Goal: Task Accomplishment & Management: Manage account settings

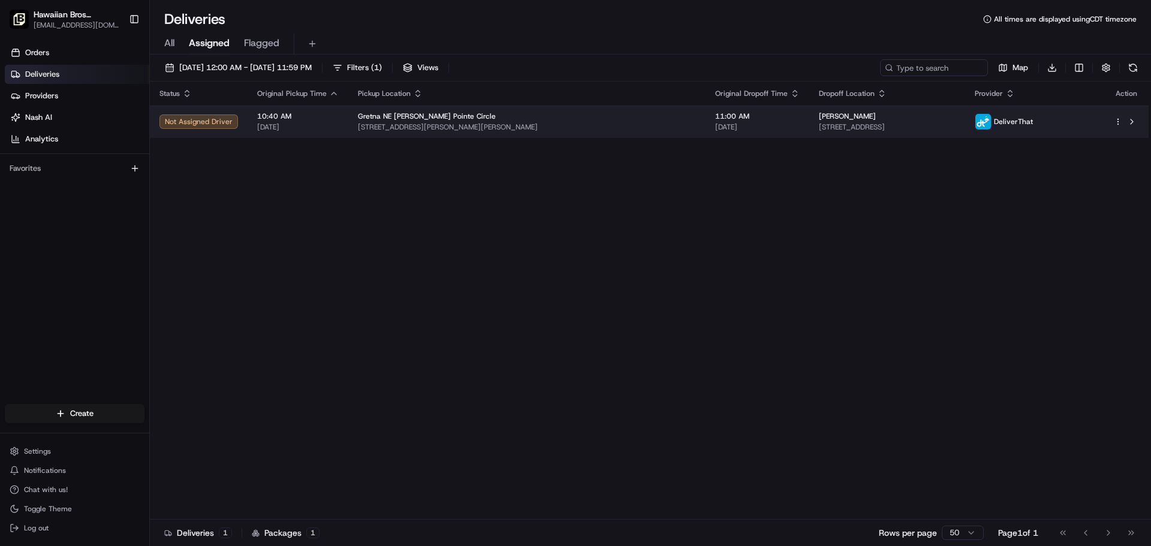
click at [203, 119] on div "Not Assigned Driver" at bounding box center [198, 121] width 79 height 14
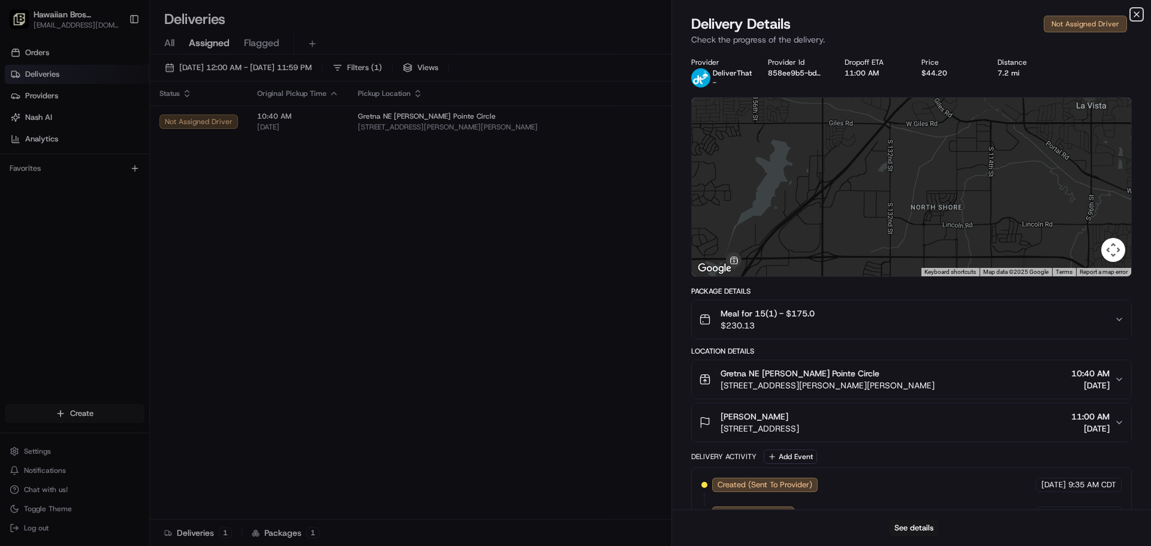
click at [1137, 11] on icon "button" at bounding box center [1136, 15] width 10 height 10
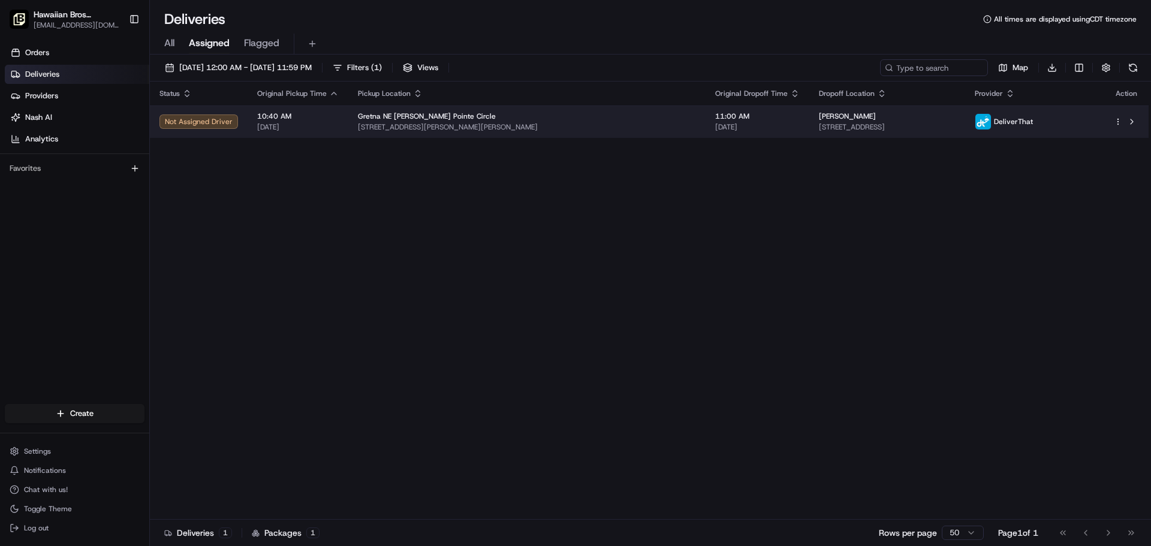
click at [1119, 117] on html "Hawaiian Bros (Gretna_NE_Steven Pointe Circle) [EMAIL_ADDRESS][DOMAIN_NAME] Tog…" at bounding box center [575, 273] width 1151 height 546
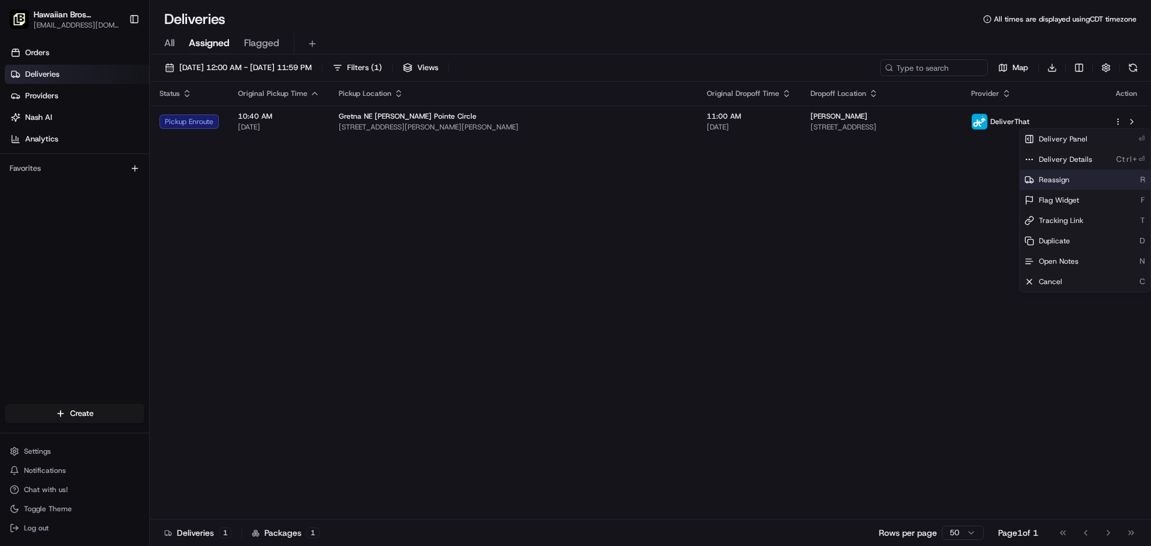
click at [1050, 181] on span "Reassign" at bounding box center [1053, 180] width 31 height 10
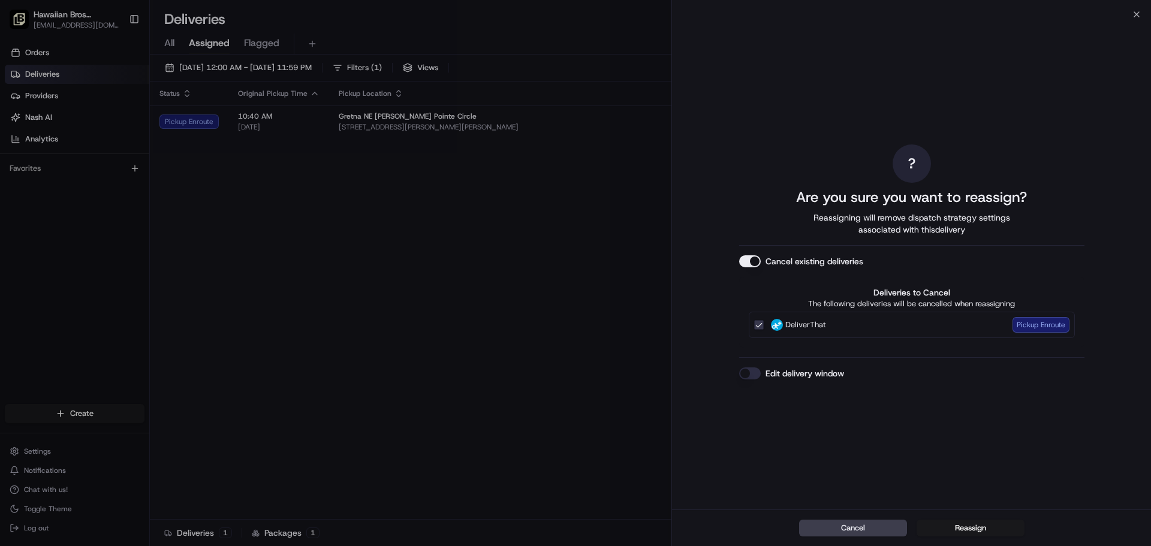
click at [892, 531] on button "Cancel" at bounding box center [853, 528] width 108 height 17
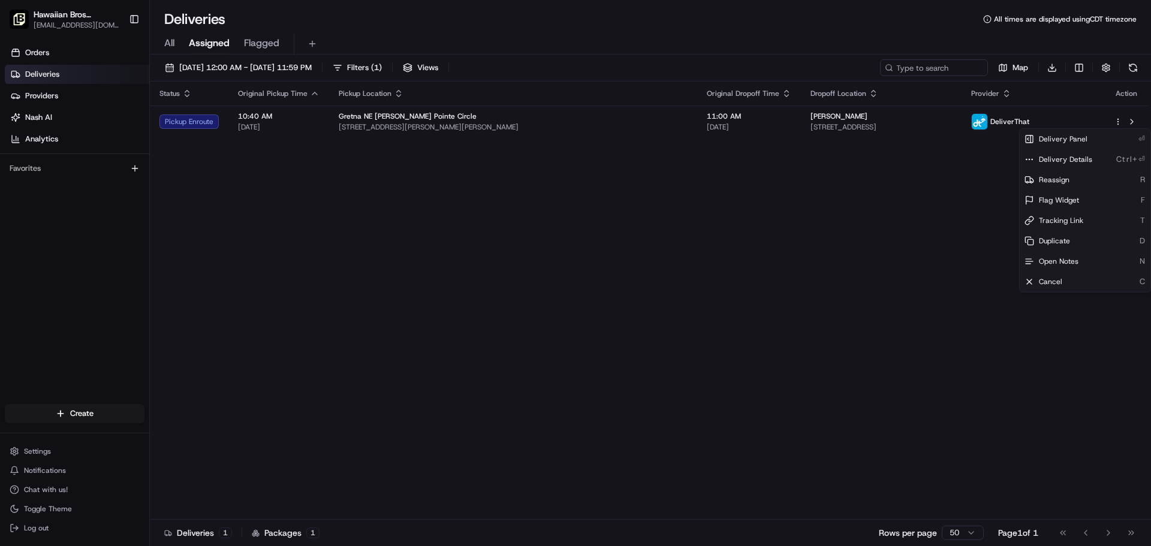
click at [868, 336] on div "Status Original Pickup Time Pickup Location Original Dropoff Time Dropoff Locat…" at bounding box center [649, 300] width 998 height 438
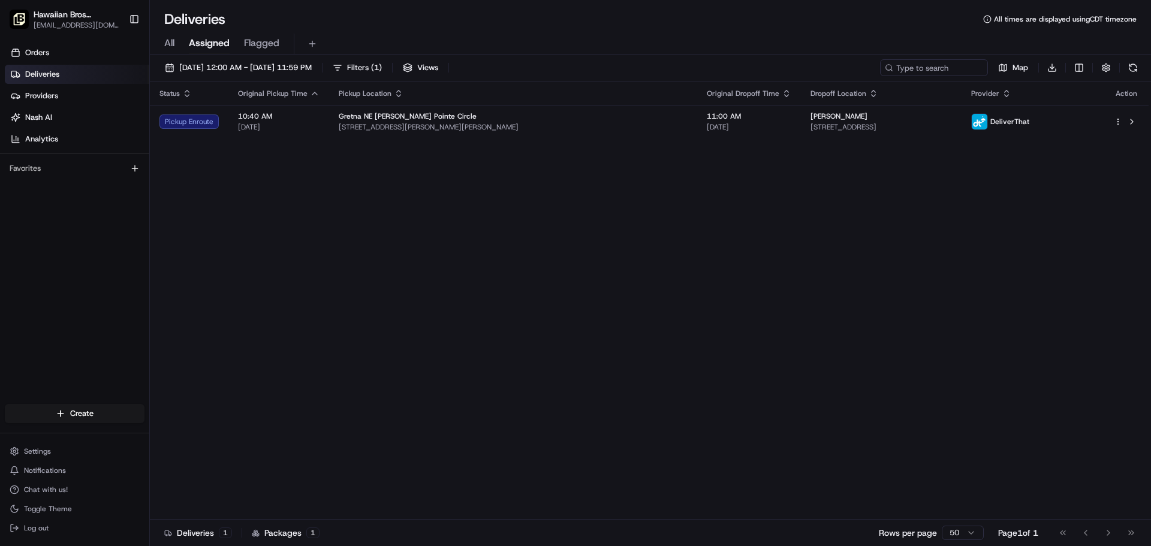
click at [613, 335] on div "Status Original Pickup Time Pickup Location Original Dropoff Time Dropoff Locat…" at bounding box center [649, 300] width 998 height 438
